Goal: Information Seeking & Learning: Learn about a topic

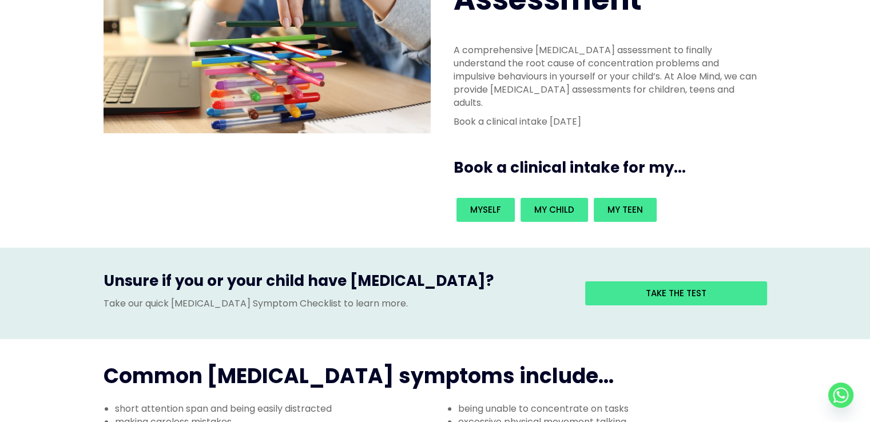
scroll to position [156, 0]
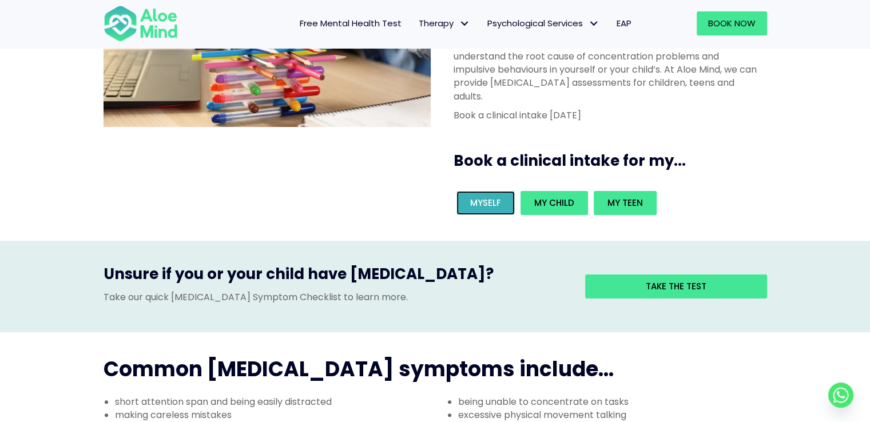
click at [492, 197] on span "Myself" at bounding box center [485, 203] width 31 height 12
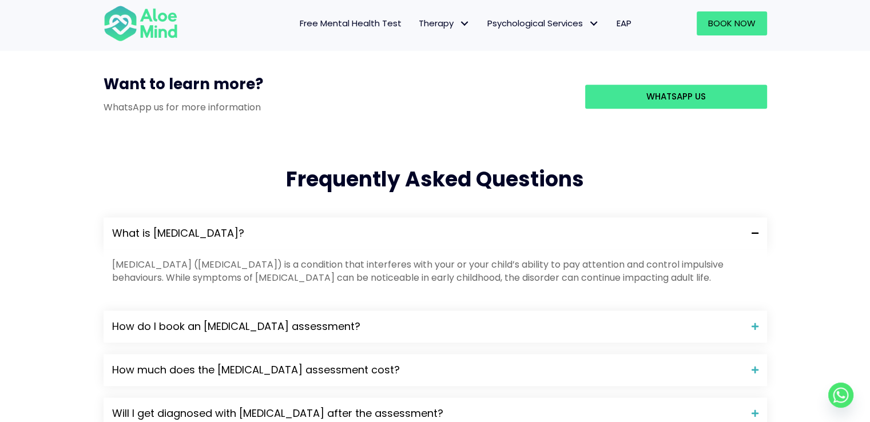
scroll to position [948, 0]
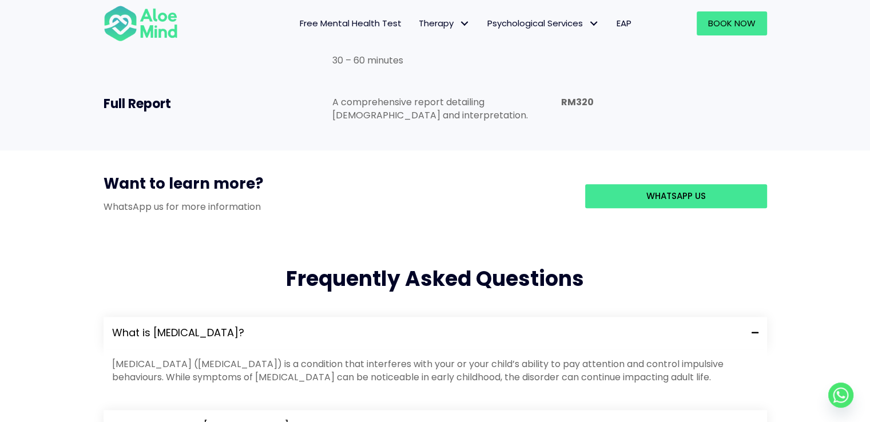
click at [339, 317] on div "What is [MEDICAL_DATA]?" at bounding box center [435, 333] width 663 height 32
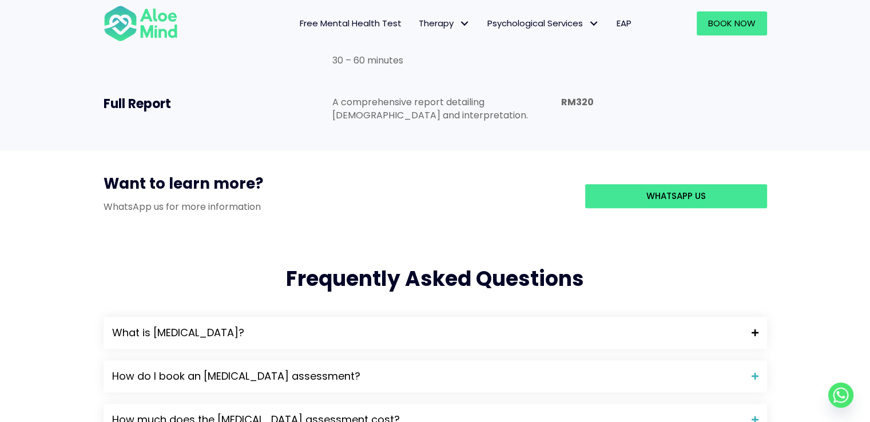
click at [339, 317] on div "What is [MEDICAL_DATA]?" at bounding box center [435, 333] width 663 height 32
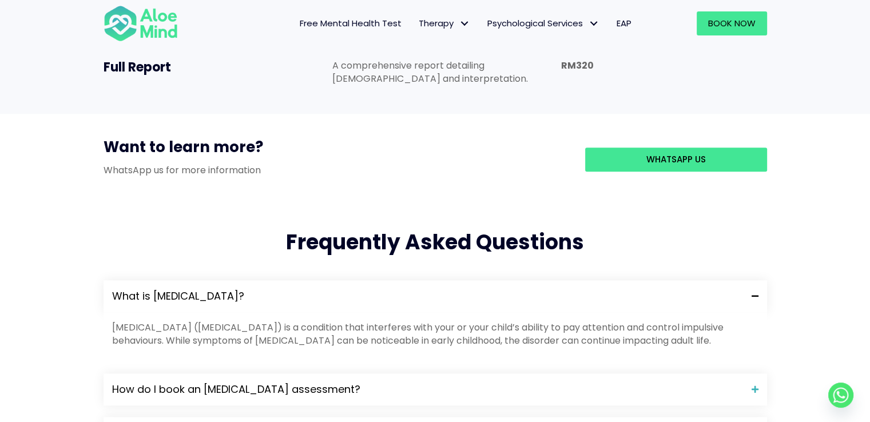
scroll to position [1086, 0]
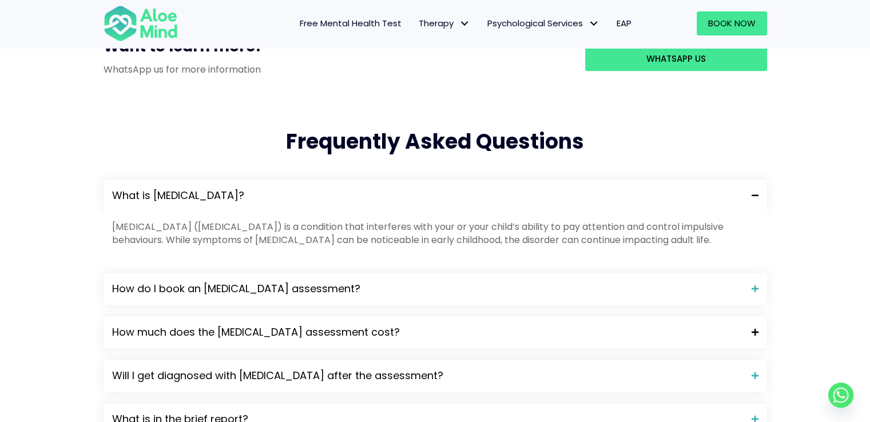
click at [354, 325] on span "How much does the [MEDICAL_DATA] assessment cost?" at bounding box center [427, 332] width 631 height 15
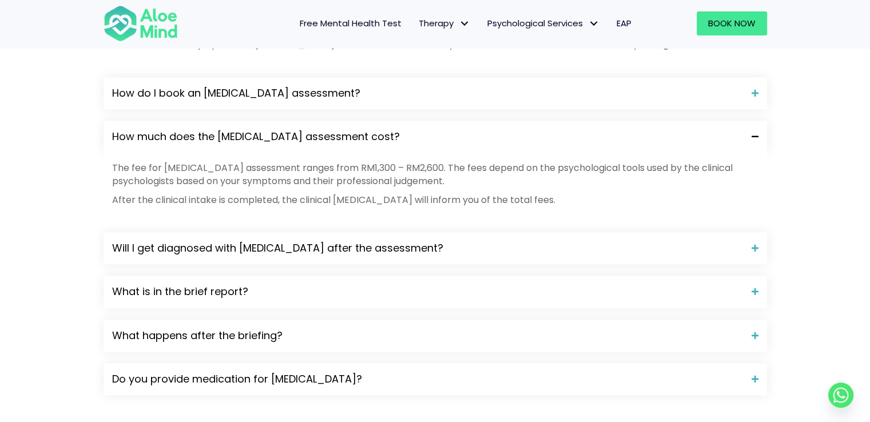
scroll to position [1279, 0]
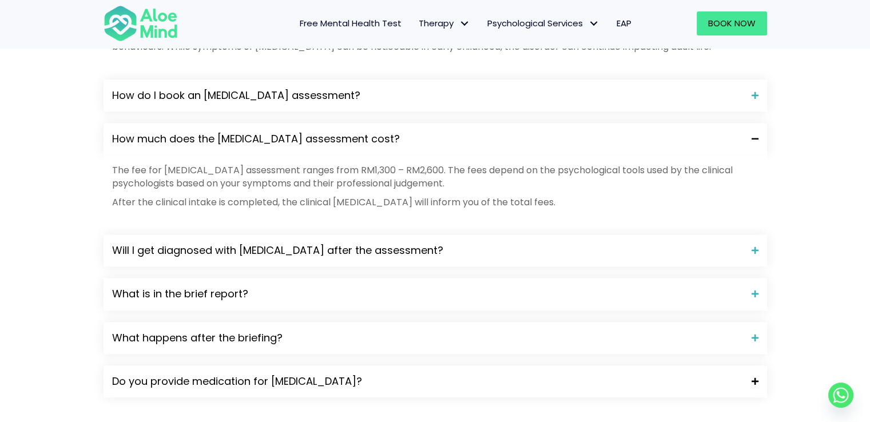
click at [422, 365] on div "Do you provide medication for [MEDICAL_DATA]?" at bounding box center [435, 381] width 663 height 32
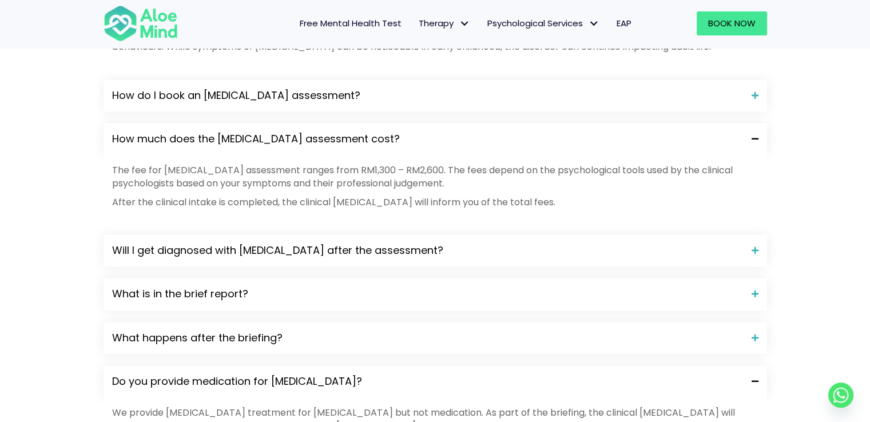
click at [422, 365] on div "Do you provide medication for [MEDICAL_DATA]?" at bounding box center [435, 381] width 663 height 32
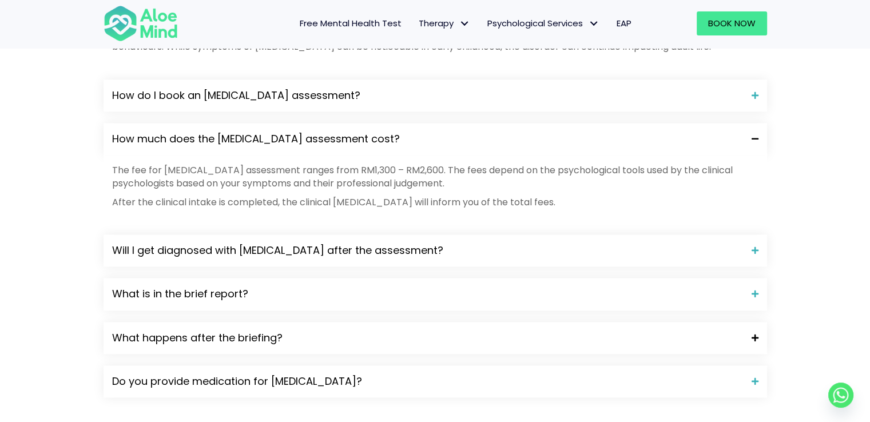
click at [435, 331] on span "What happens after the briefing?" at bounding box center [427, 338] width 631 height 15
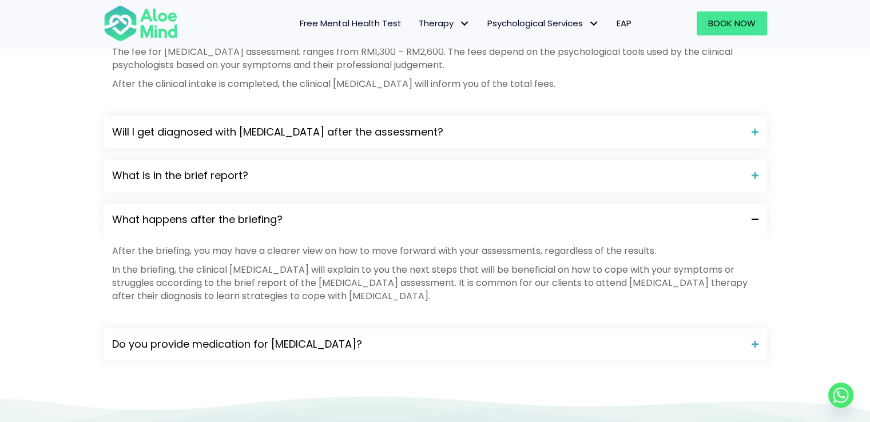
scroll to position [1769, 0]
